Goal: Task Accomplishment & Management: Use online tool/utility

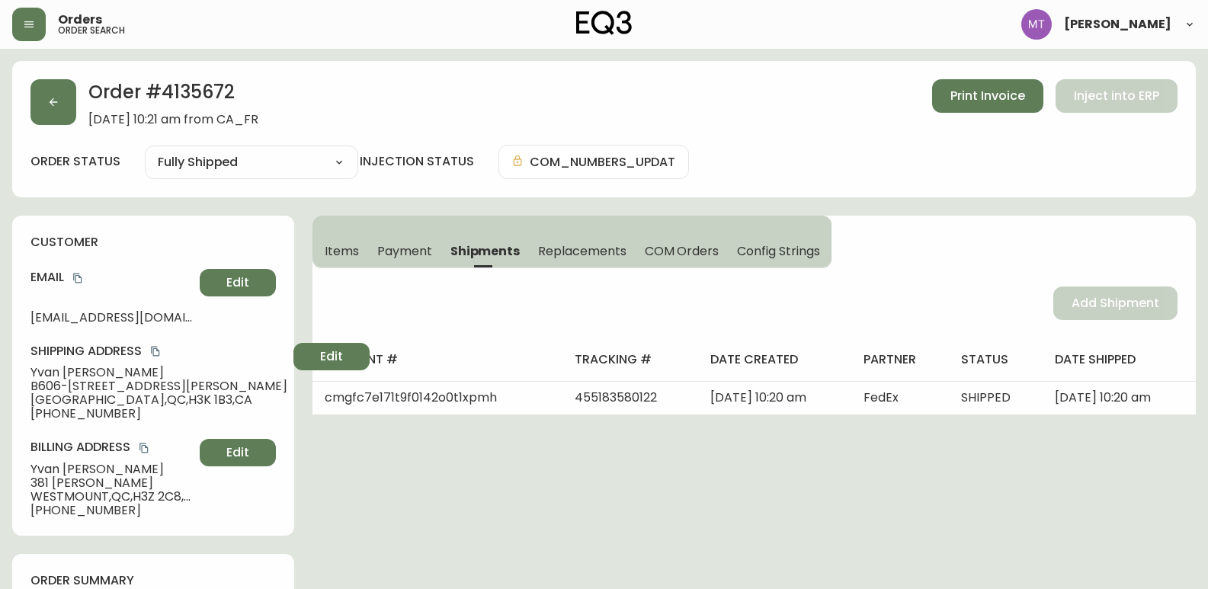
select select "FULLY_SHIPPED"
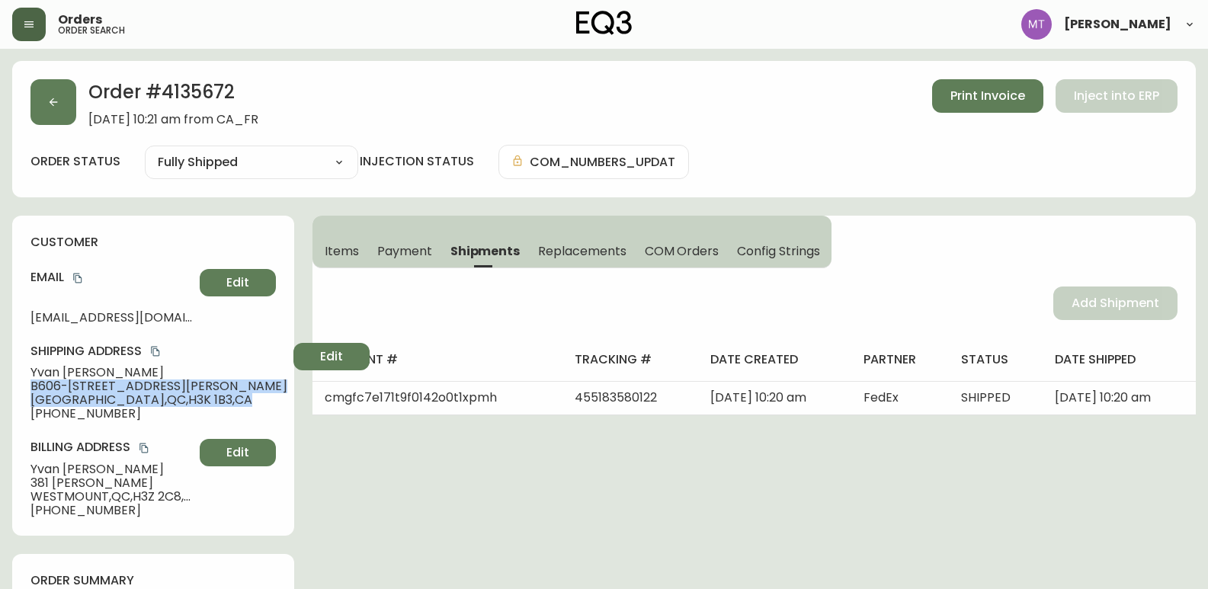
click at [37, 28] on button "button" at bounding box center [29, 25] width 34 height 34
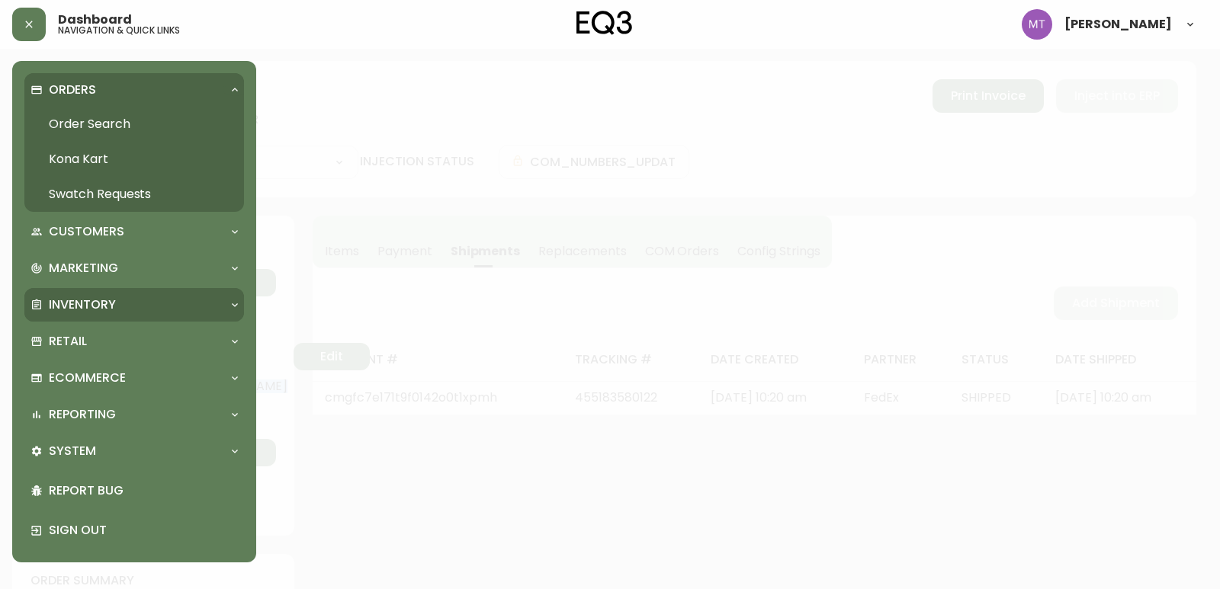
click at [65, 300] on p "Inventory" at bounding box center [82, 305] width 67 height 17
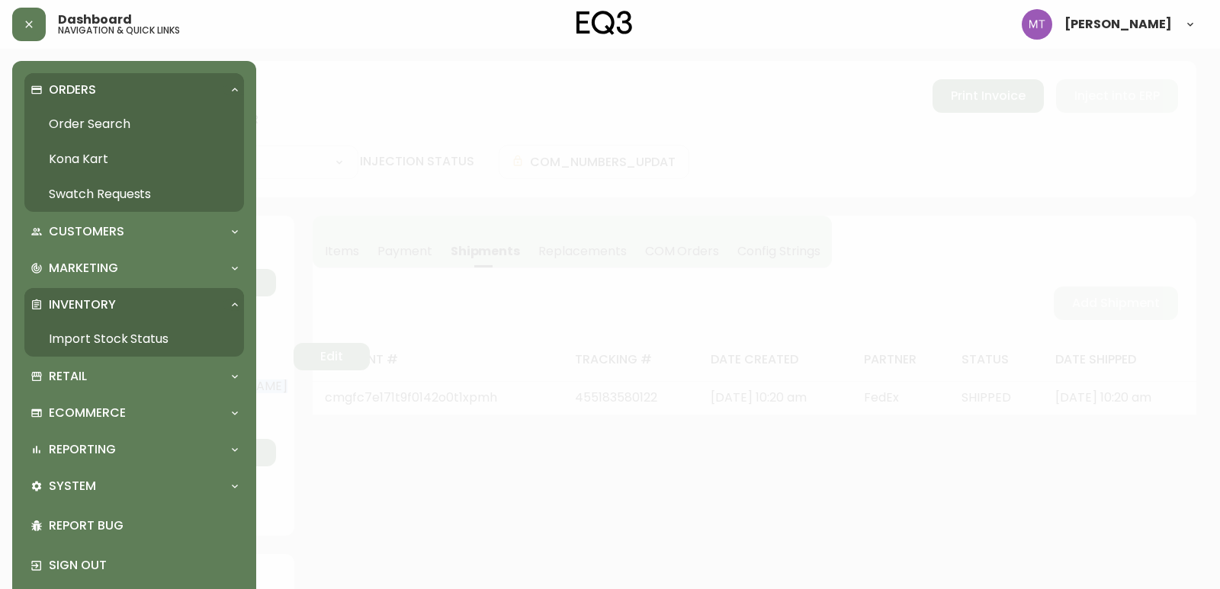
click at [121, 342] on link "Import Stock Status" at bounding box center [134, 339] width 220 height 35
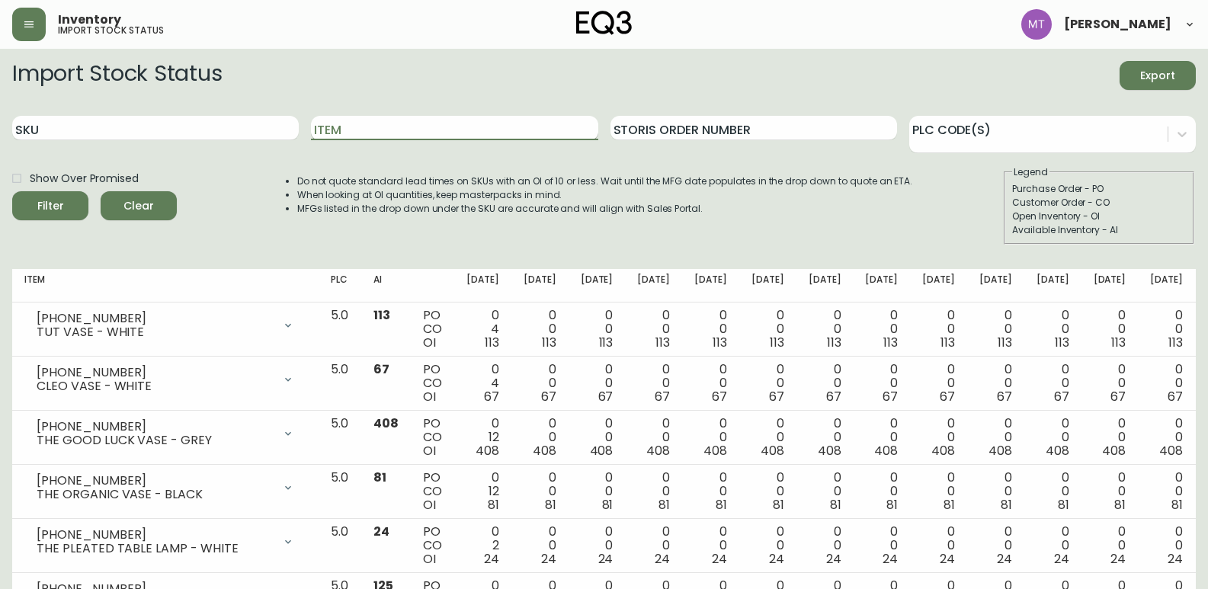
click at [335, 128] on input "Item" at bounding box center [454, 128] width 287 height 24
type input "[PERSON_NAME]"
click at [12, 191] on button "Filter" at bounding box center [50, 205] width 76 height 29
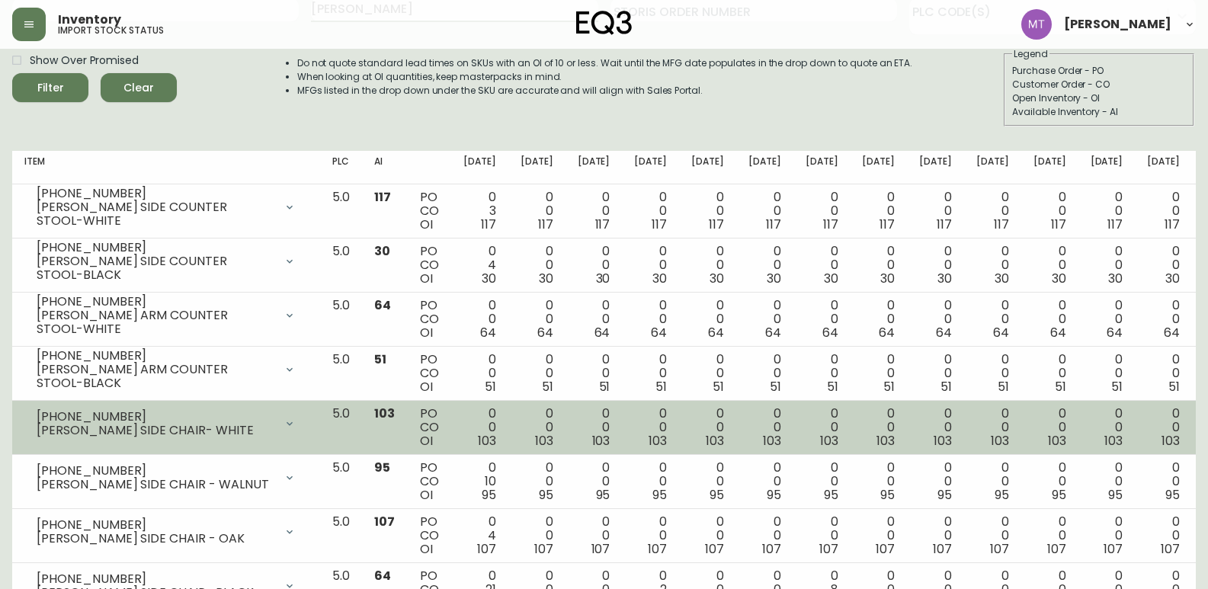
scroll to position [91, 0]
